Goal: Navigation & Orientation: Find specific page/section

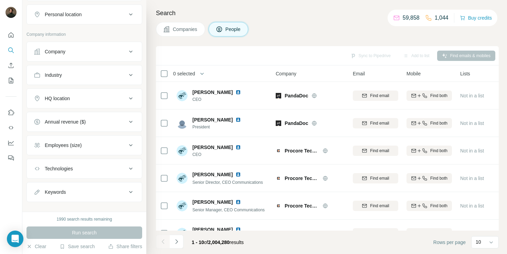
scroll to position [121, 0]
click at [13, 81] on icon "My lists" at bounding box center [11, 81] width 4 height 6
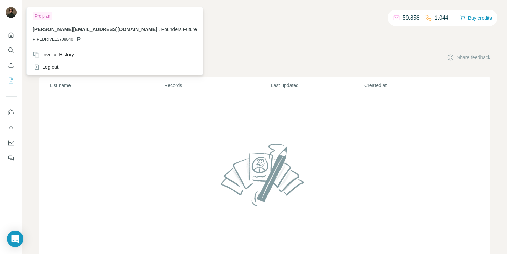
click at [79, 39] on icon at bounding box center [78, 39] width 3 height 4
click at [53, 39] on span "PIPEDRIVE13708840" at bounding box center [53, 39] width 40 height 6
click at [9, 12] on img at bounding box center [11, 12] width 11 height 11
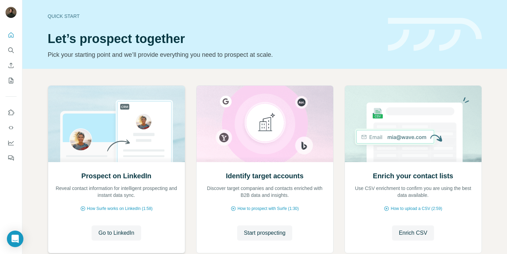
scroll to position [43, 0]
